Goal: Task Accomplishment & Management: Manage account settings

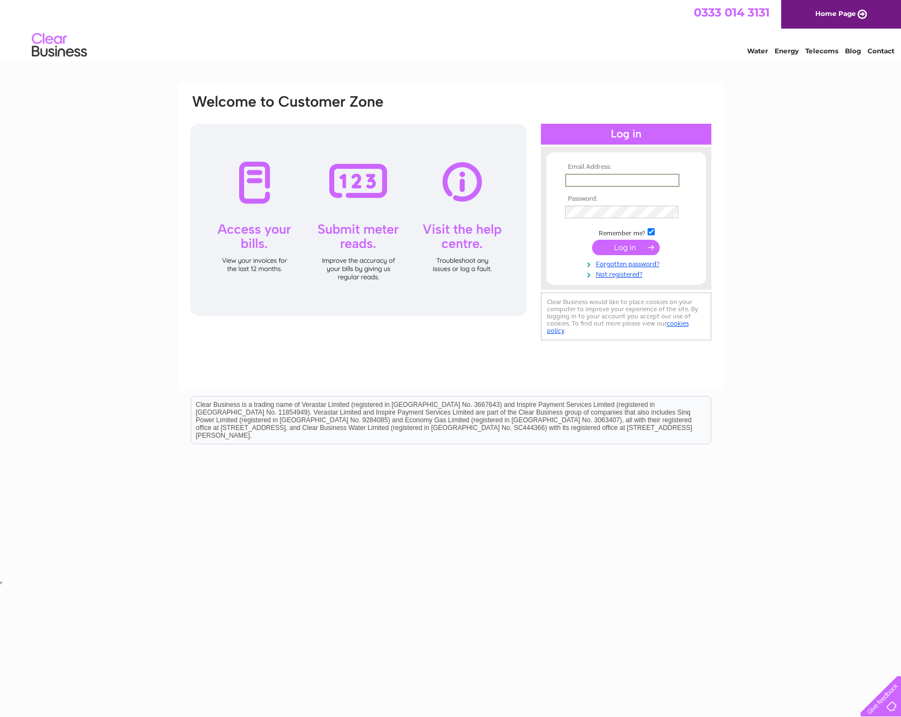
type input "[EMAIL_ADDRESS][DOMAIN_NAME]"
click at [625, 246] on input "submit" at bounding box center [626, 247] width 68 height 15
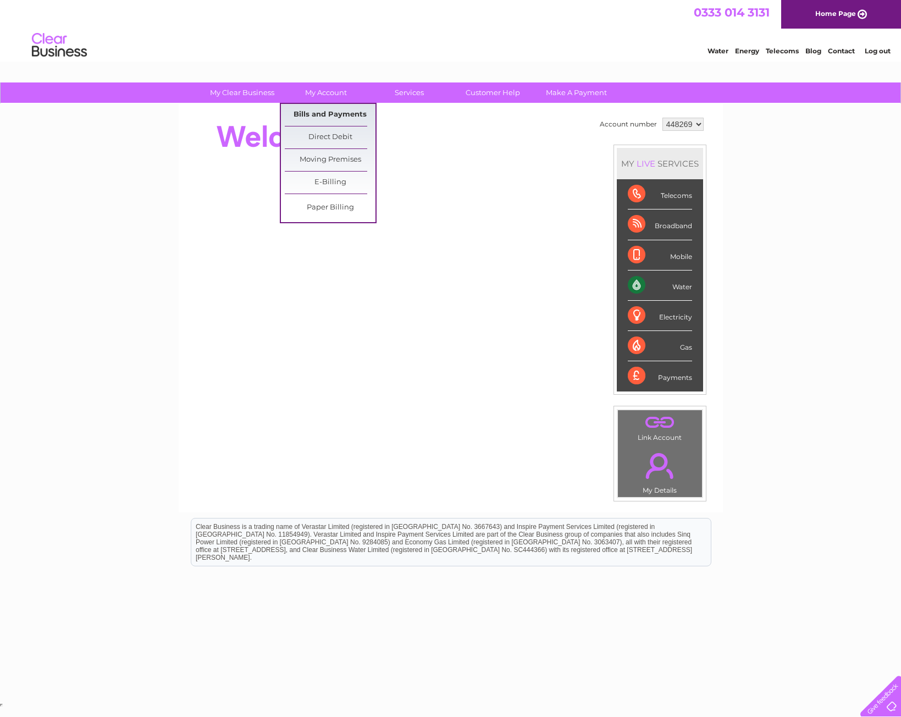
click at [328, 114] on link "Bills and Payments" at bounding box center [330, 115] width 91 height 22
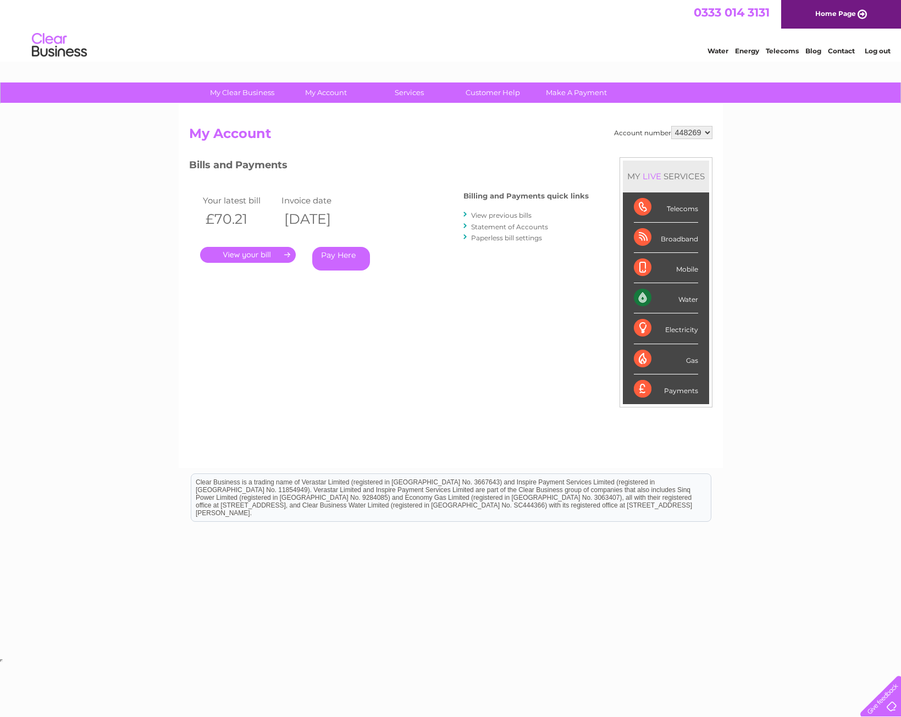
click at [275, 253] on link "." at bounding box center [248, 255] width 96 height 16
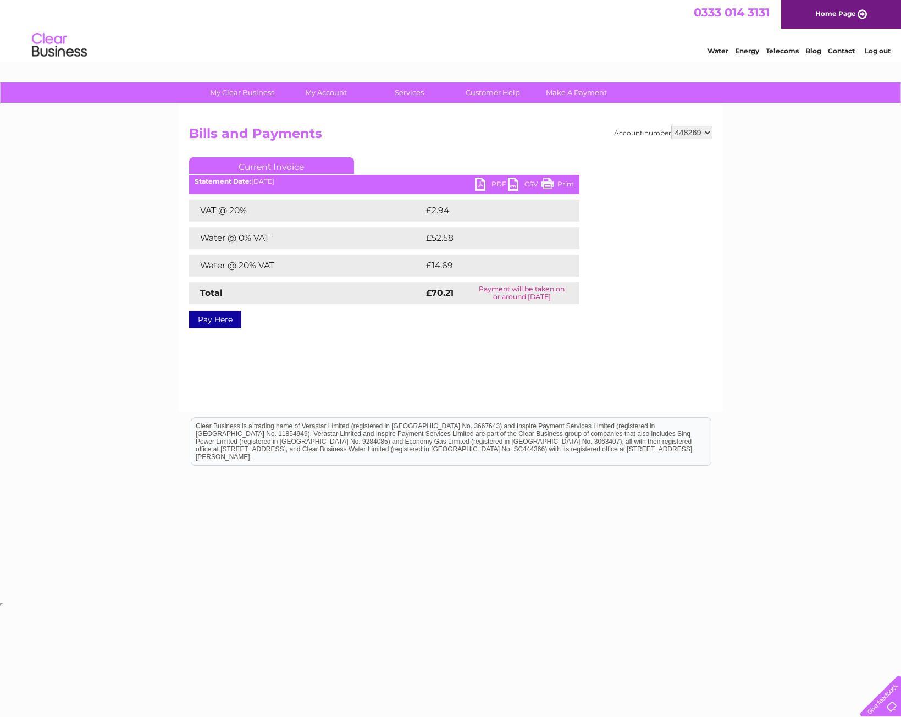
click at [496, 184] on link "PDF" at bounding box center [491, 186] width 33 height 16
click at [501, 364] on div "Account number 448269 Bills and Payments Current Invoice PDF CSV Print VAT @ 20%" at bounding box center [451, 258] width 544 height 308
